Goal: Information Seeking & Learning: Learn about a topic

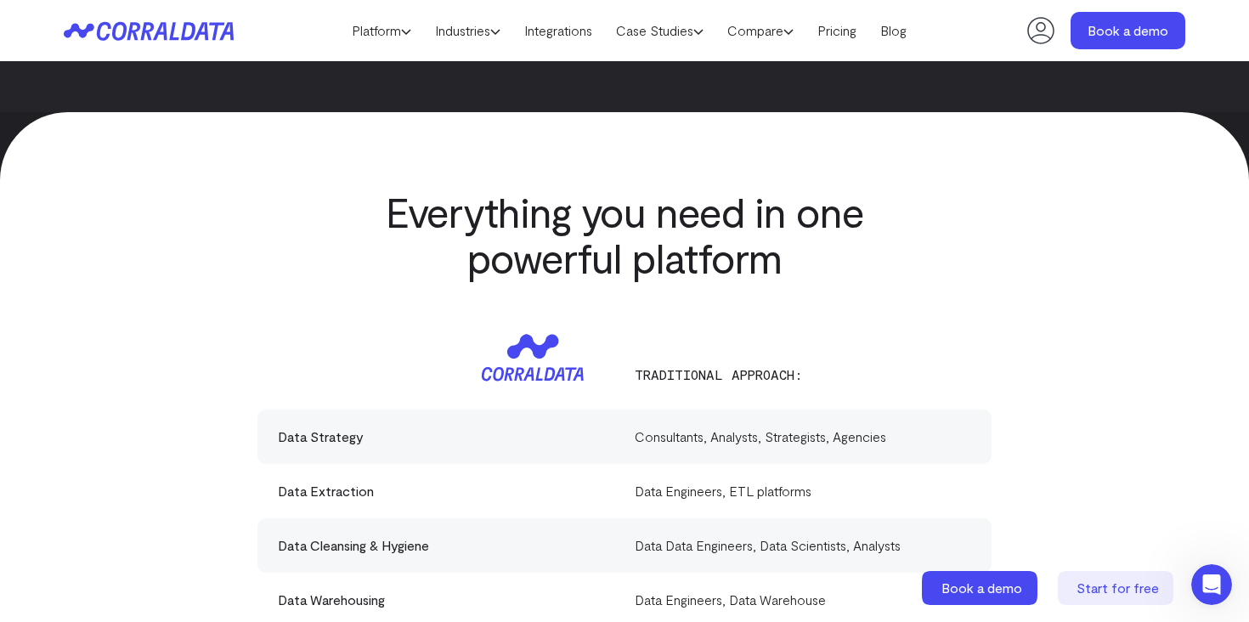
scroll to position [4252, 0]
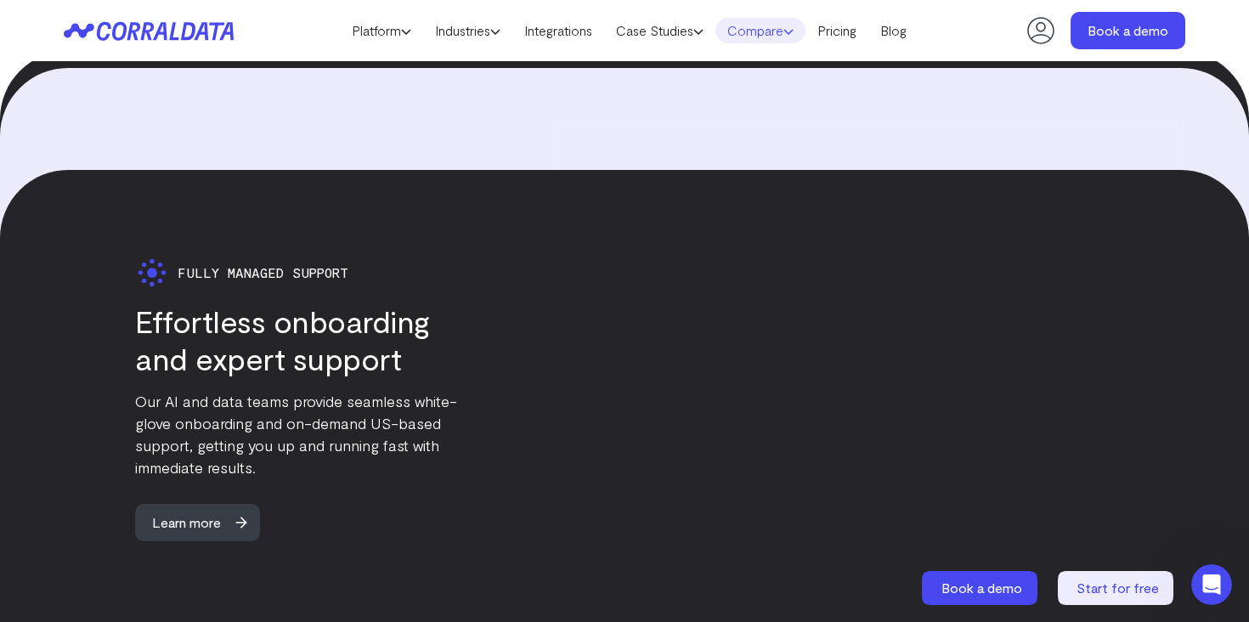
click at [751, 30] on link "Compare" at bounding box center [760, 30] width 90 height 25
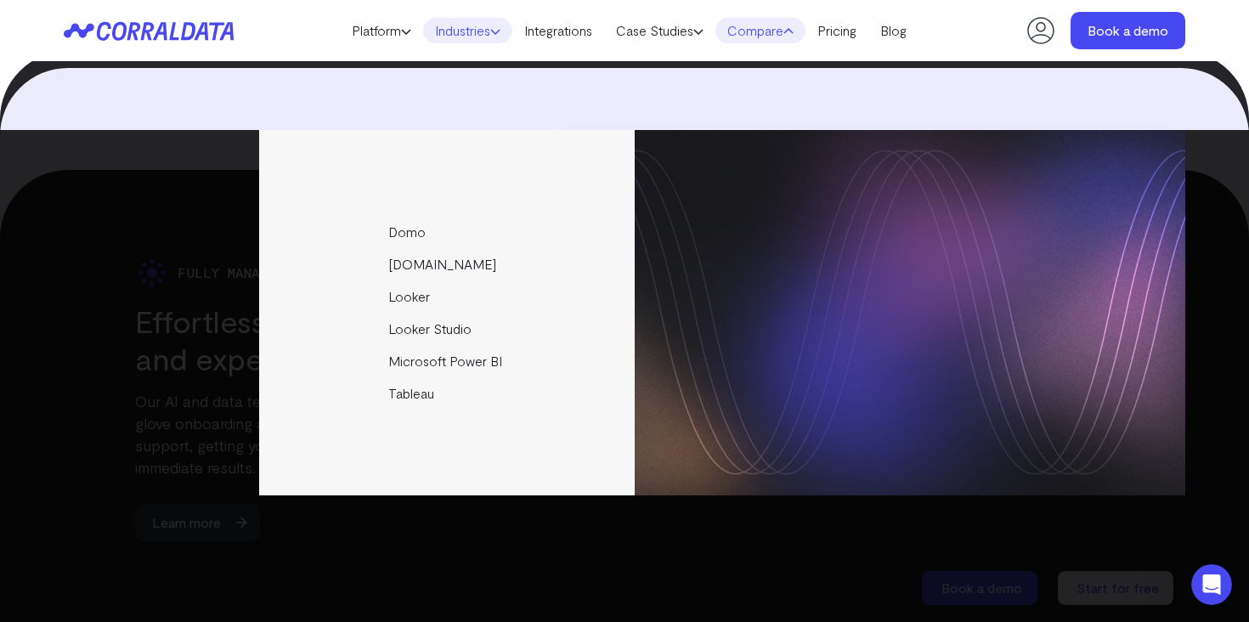
click at [462, 25] on link "Industries" at bounding box center [467, 30] width 89 height 25
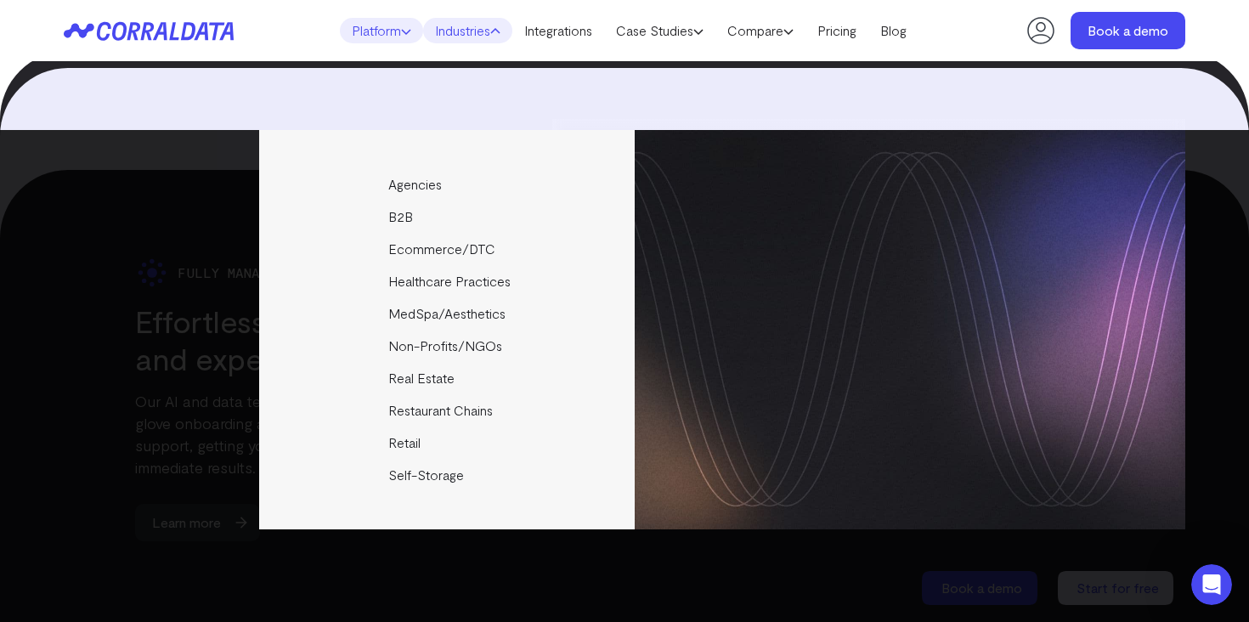
click at [411, 38] on link "Platform" at bounding box center [381, 30] width 83 height 25
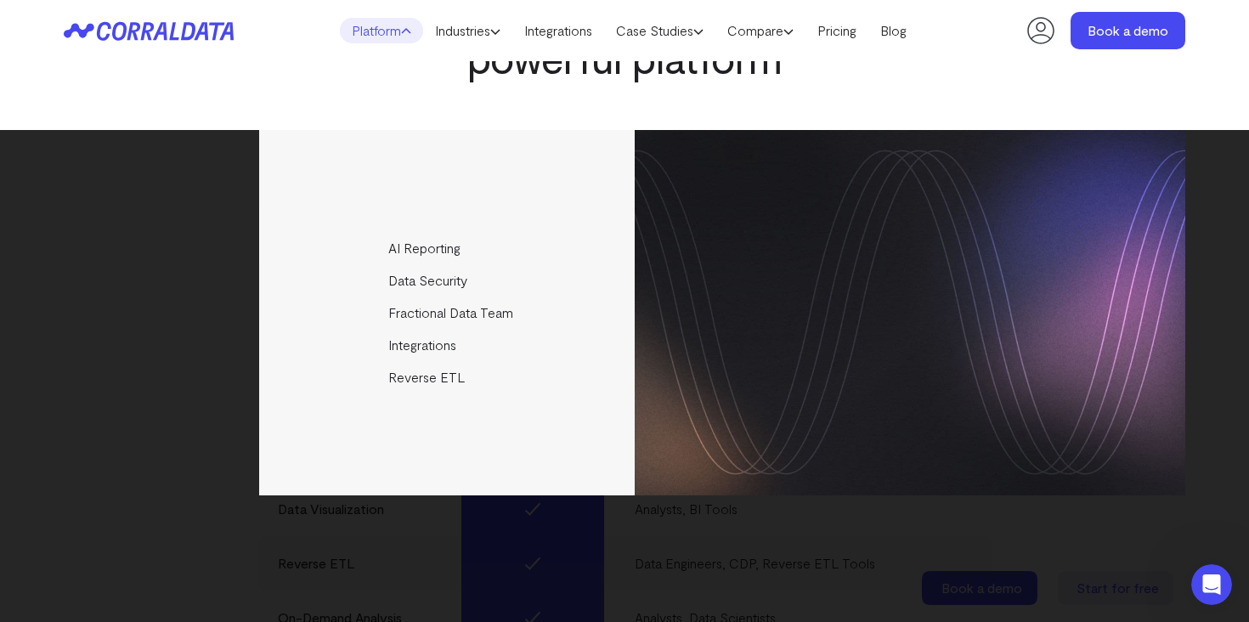
scroll to position [5319, 0]
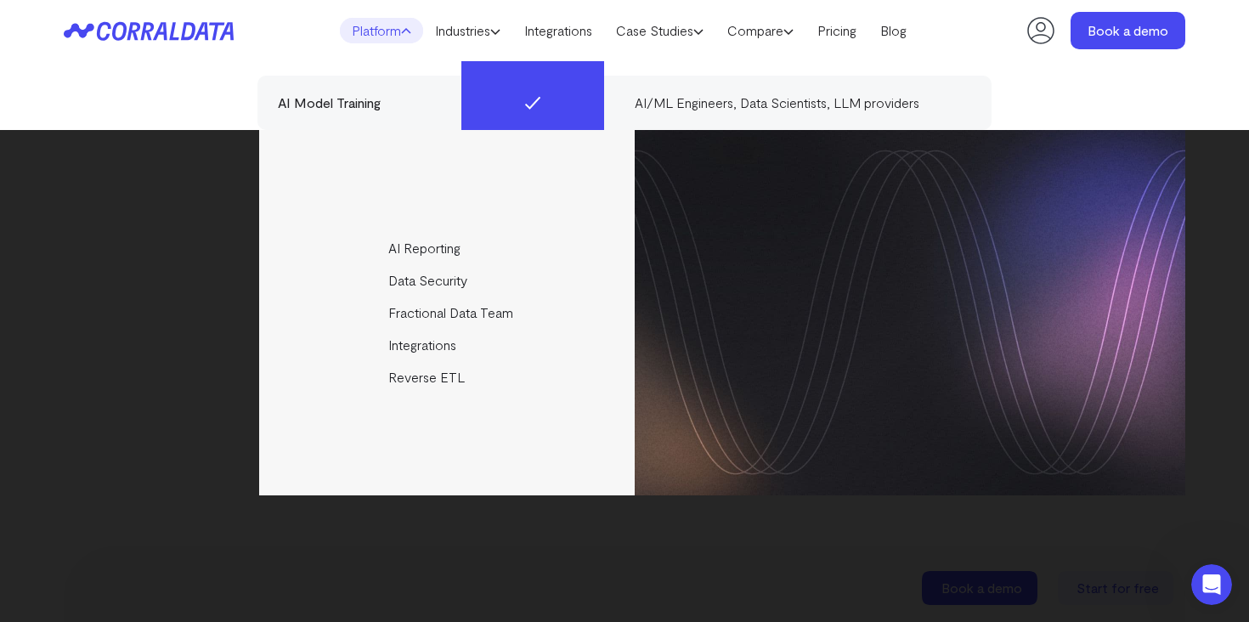
click at [141, 358] on div "AI Reporting Use AI to effortlessly answer any business questions from all your…" at bounding box center [624, 312] width 1121 height 365
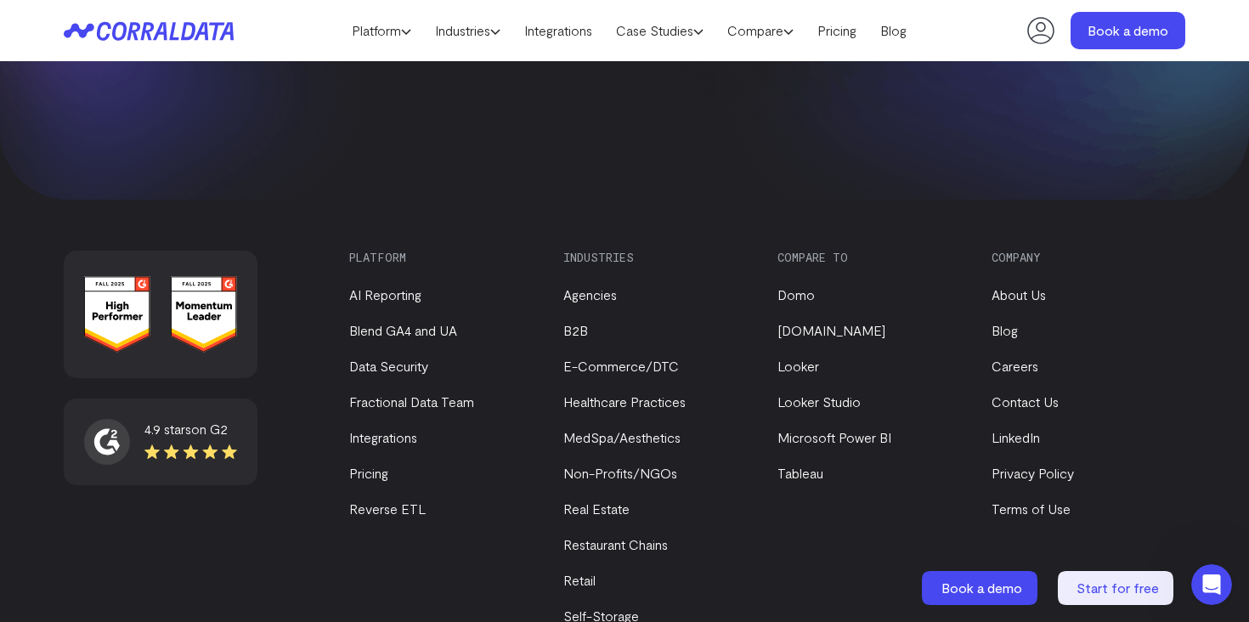
scroll to position [7371, 0]
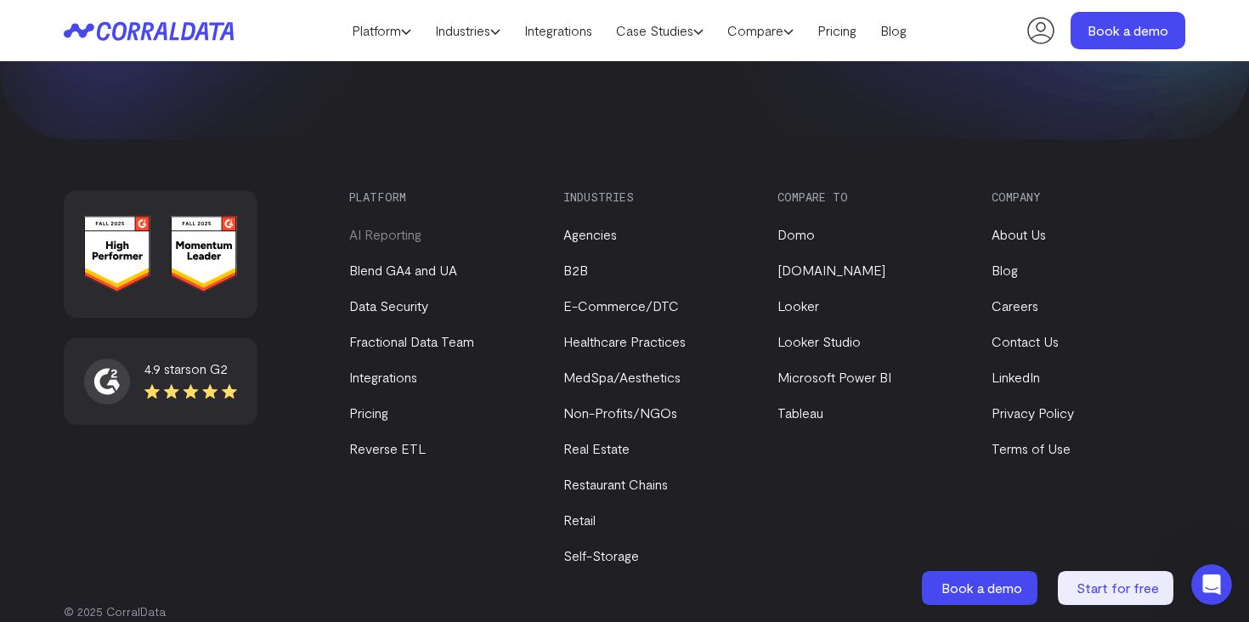
click at [372, 226] on link "AI Reporting" at bounding box center [385, 234] width 72 height 16
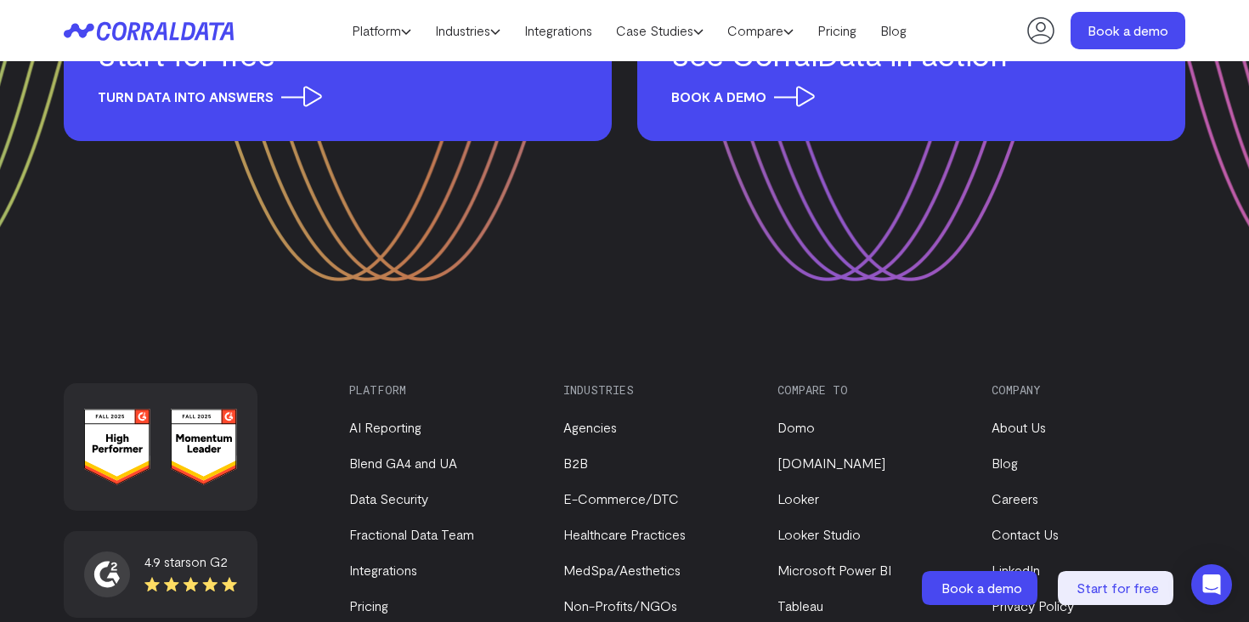
scroll to position [8023, 0]
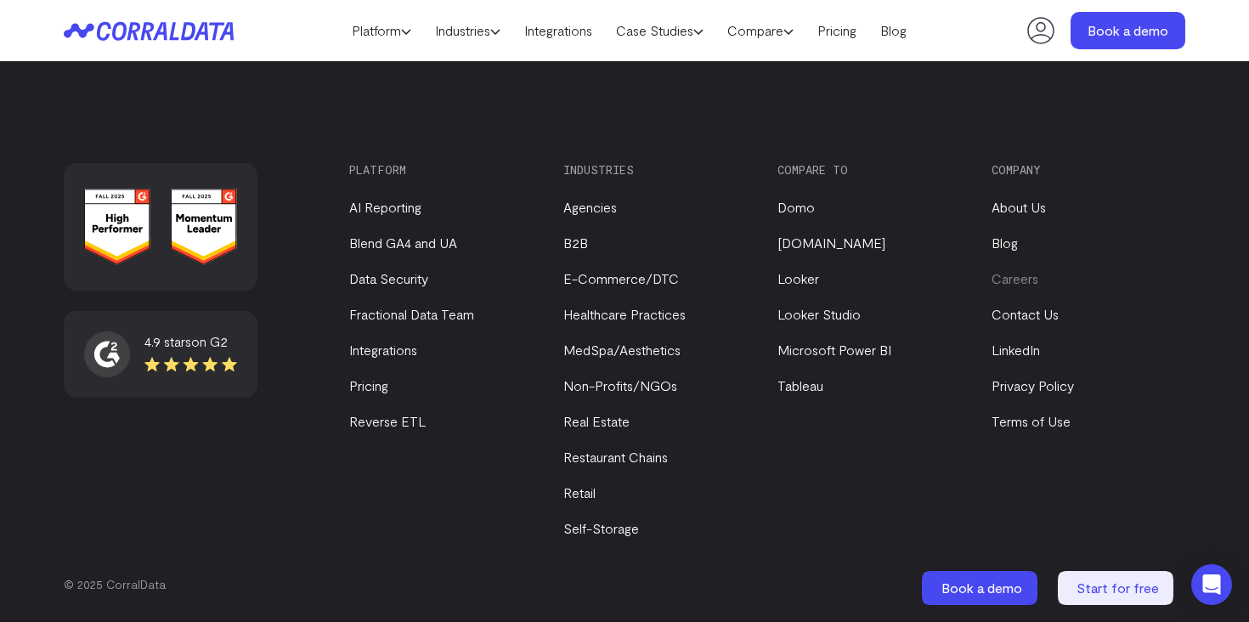
click at [1007, 277] on link "Careers" at bounding box center [1014, 278] width 47 height 16
click at [1017, 274] on link "Careers" at bounding box center [1014, 278] width 47 height 16
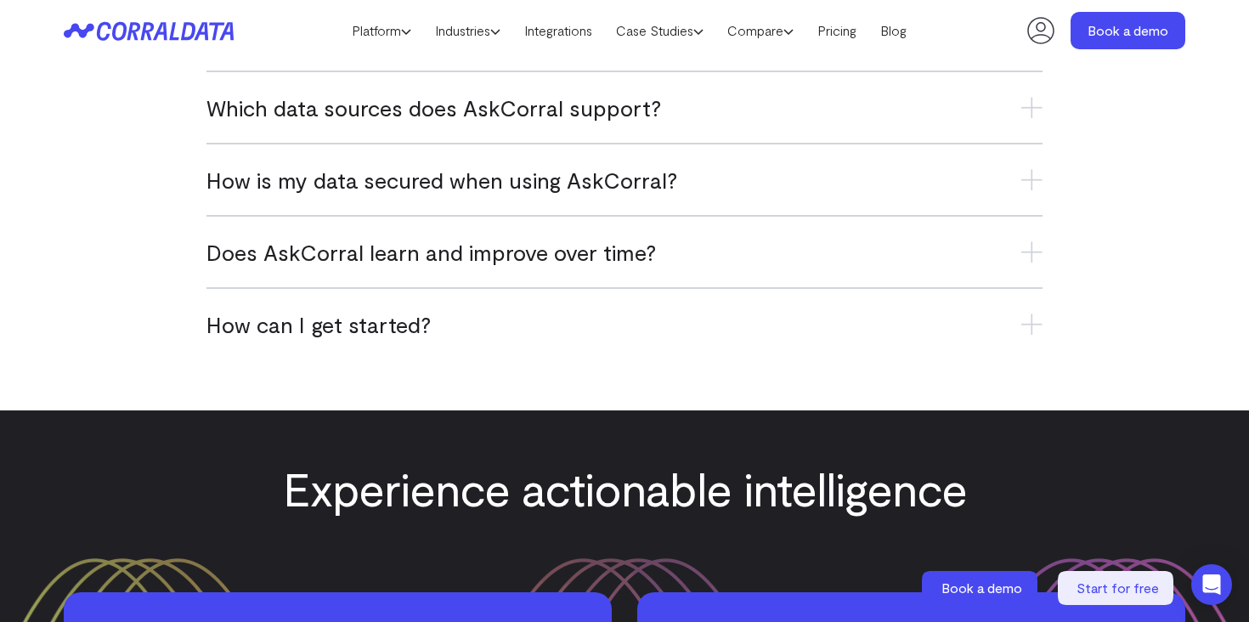
scroll to position [7040, 0]
